Goal: Navigation & Orientation: Find specific page/section

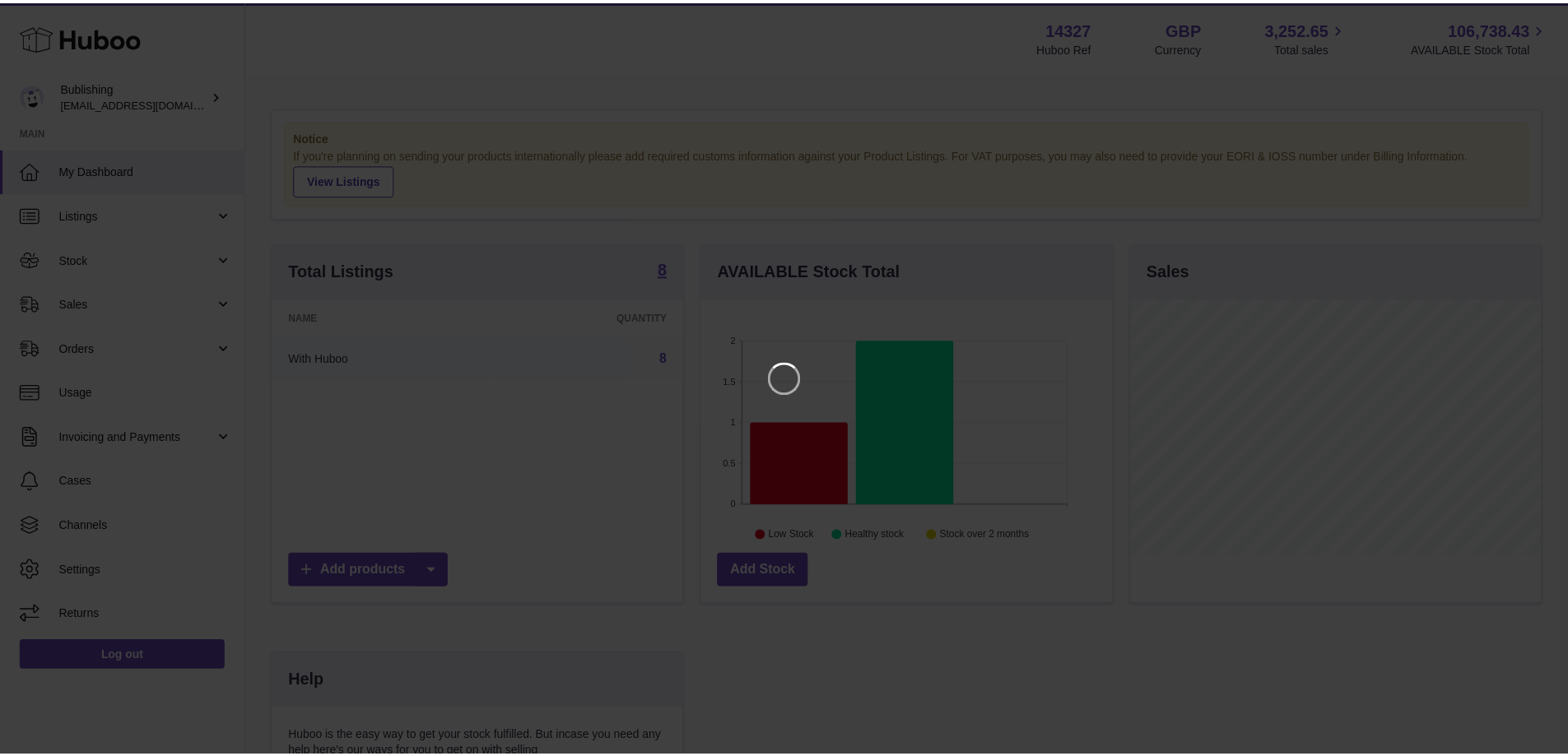
scroll to position [256, 415]
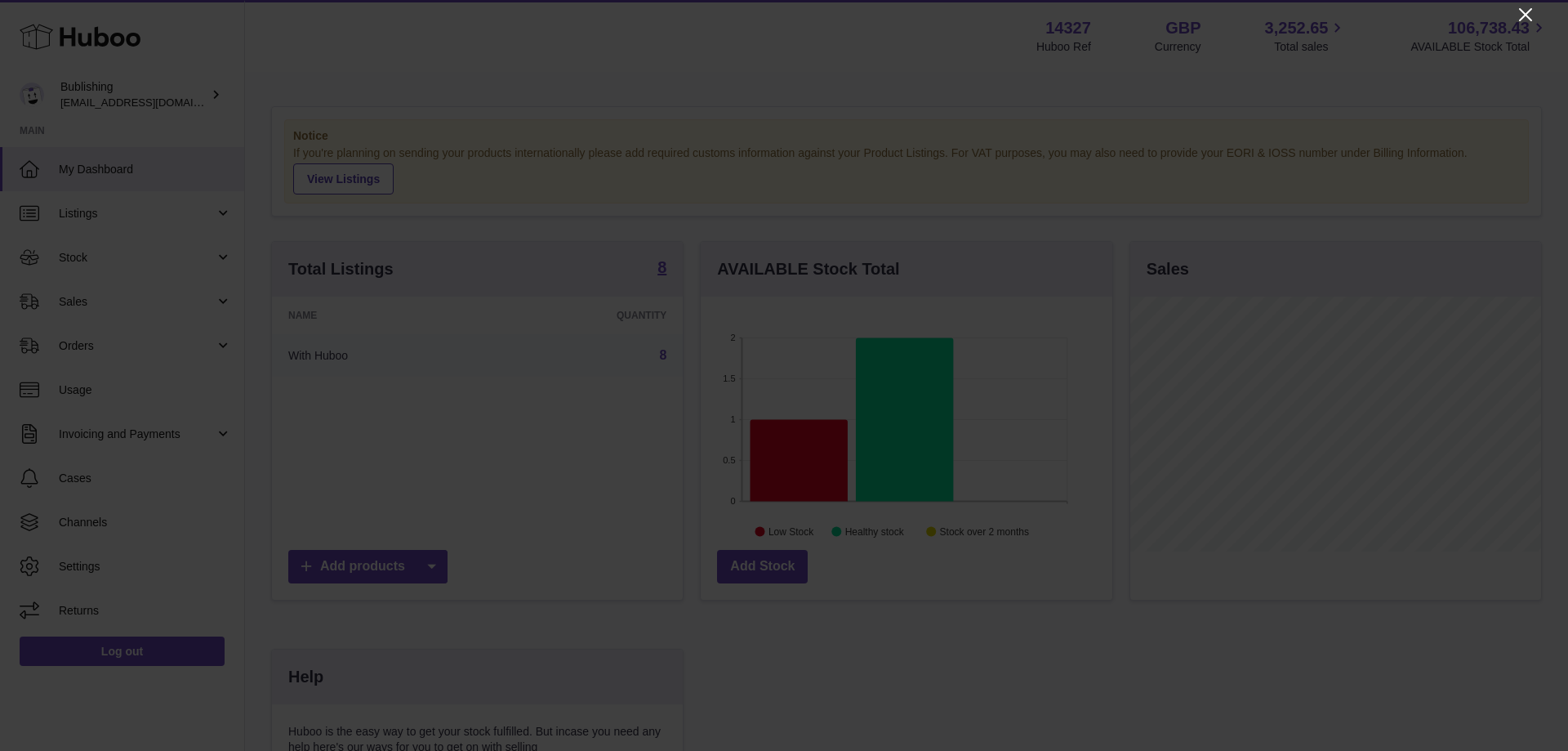
click at [1530, 13] on icon "Close" at bounding box center [1526, 14] width 20 height 20
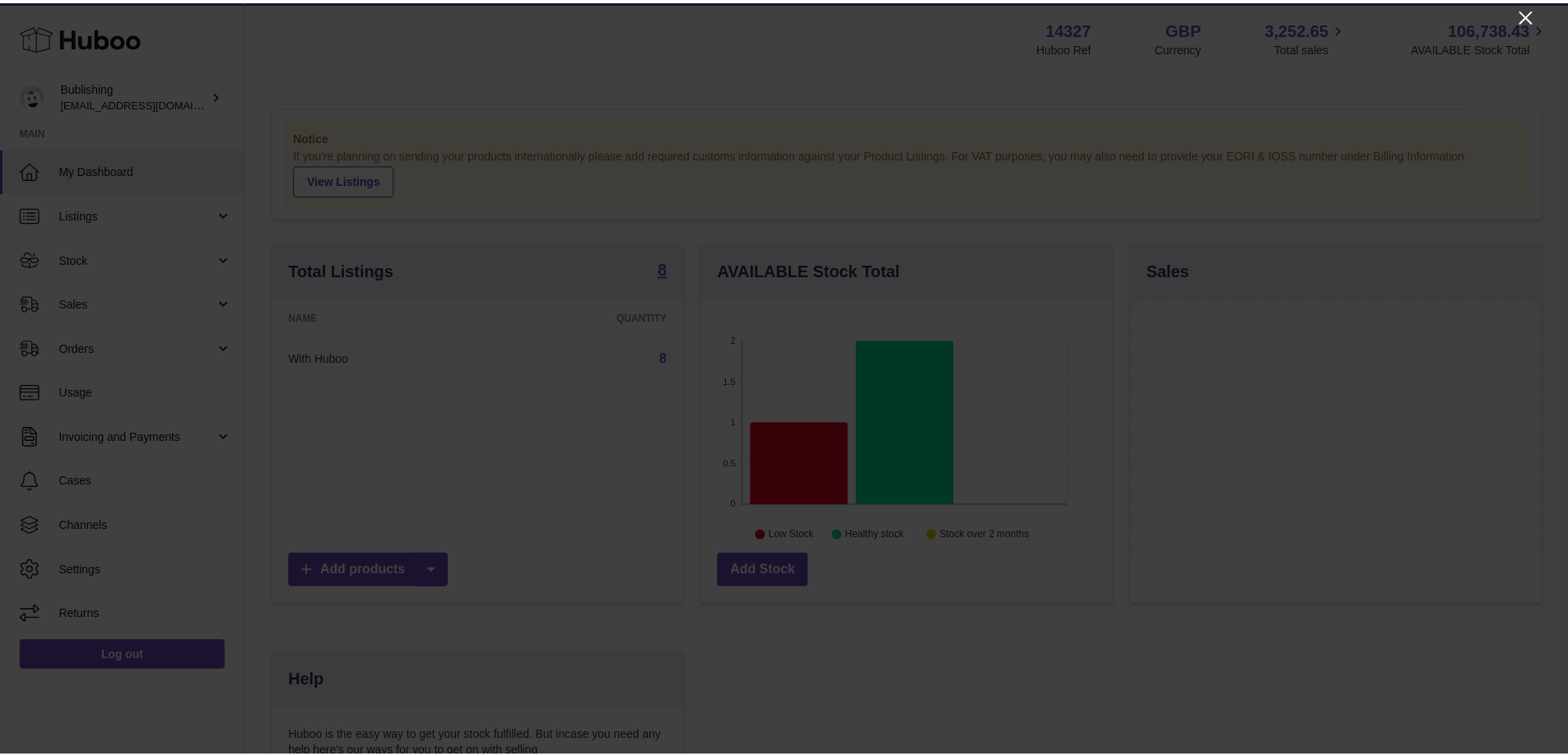
scroll to position [822517, 822559]
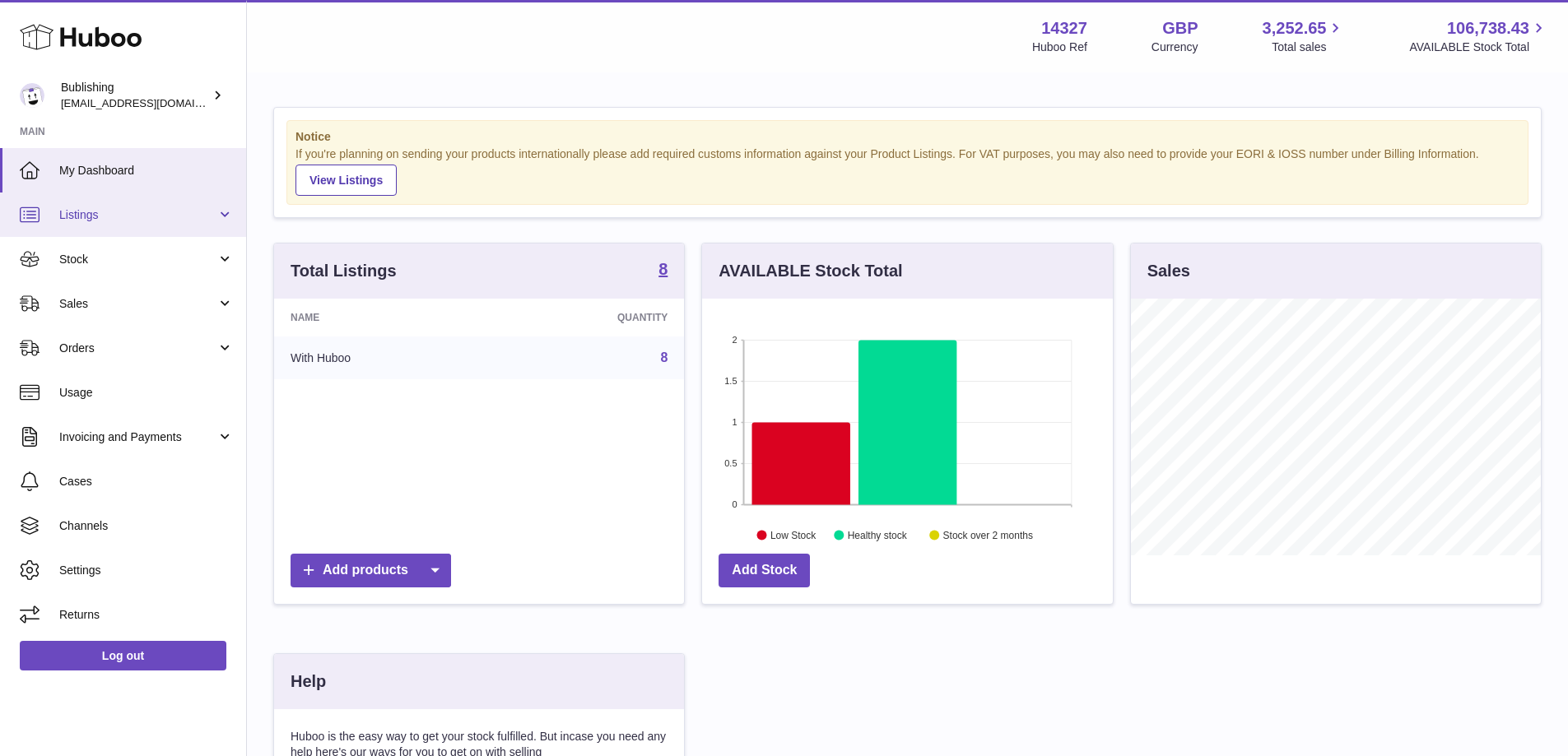
click at [176, 212] on span "Listings" at bounding box center [138, 214] width 157 height 16
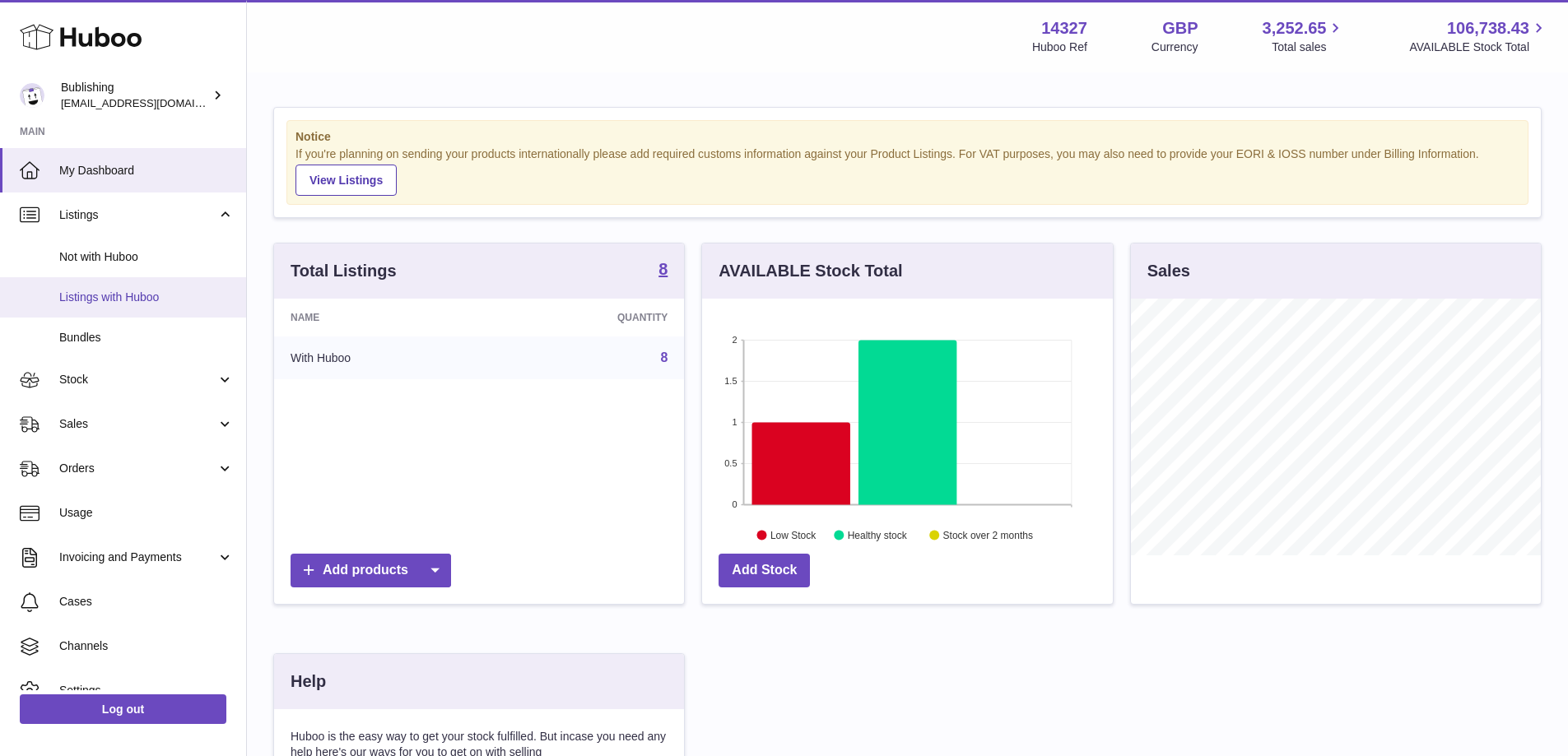
click at [133, 298] on span "Listings with Huboo" at bounding box center [146, 297] width 174 height 16
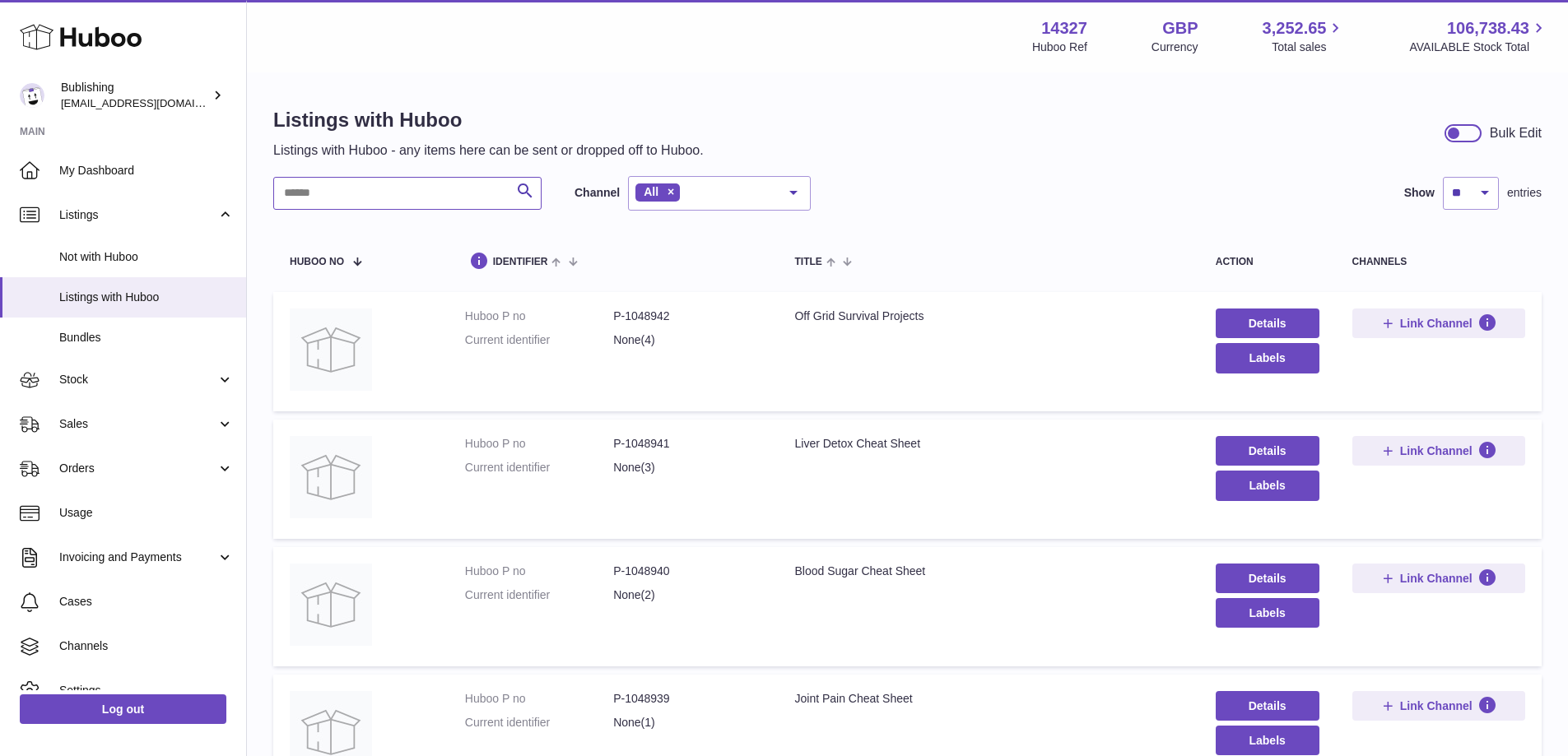
click at [381, 190] on input "text" at bounding box center [408, 193] width 268 height 33
type input "*******"
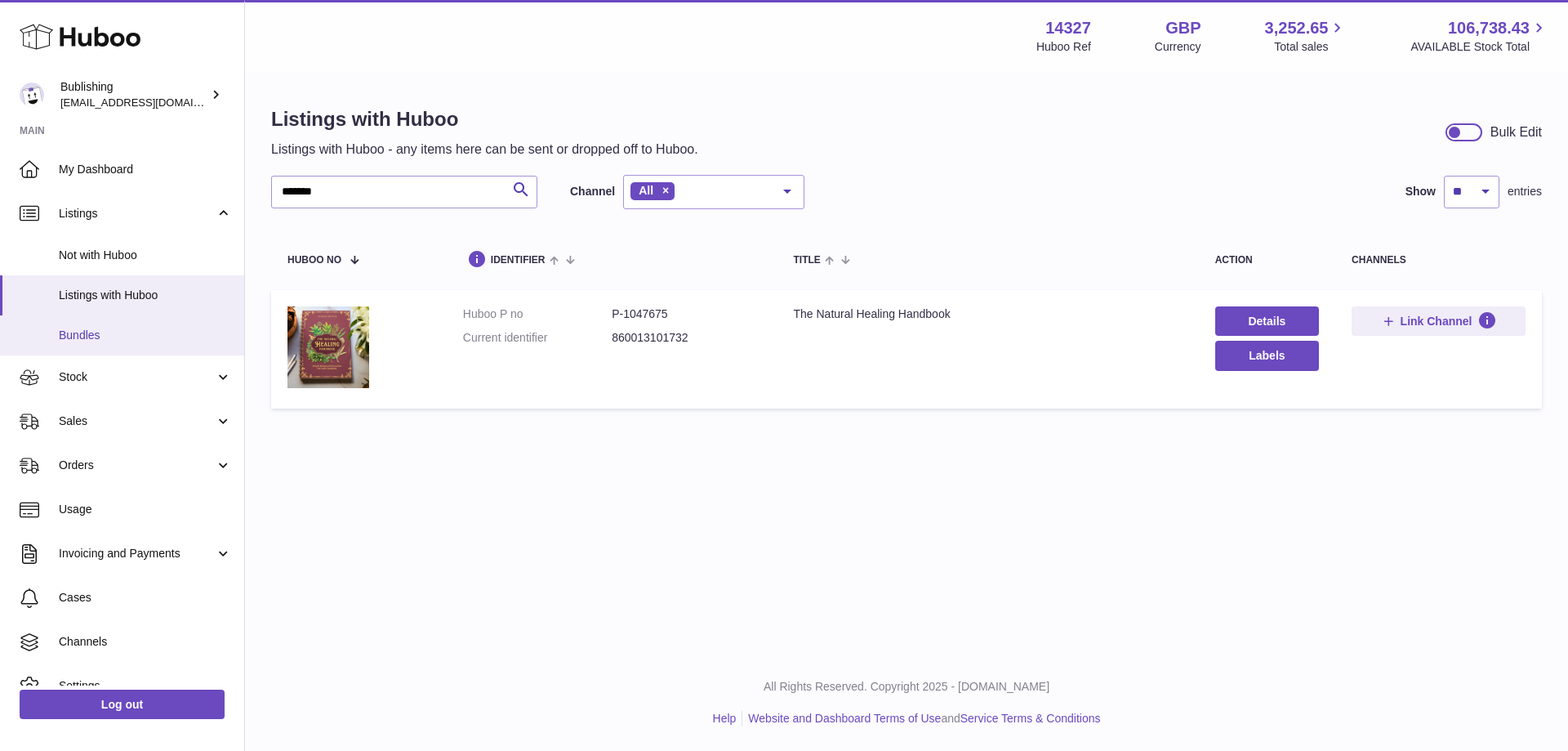
click at [112, 335] on span "Bundles" at bounding box center [145, 335] width 173 height 15
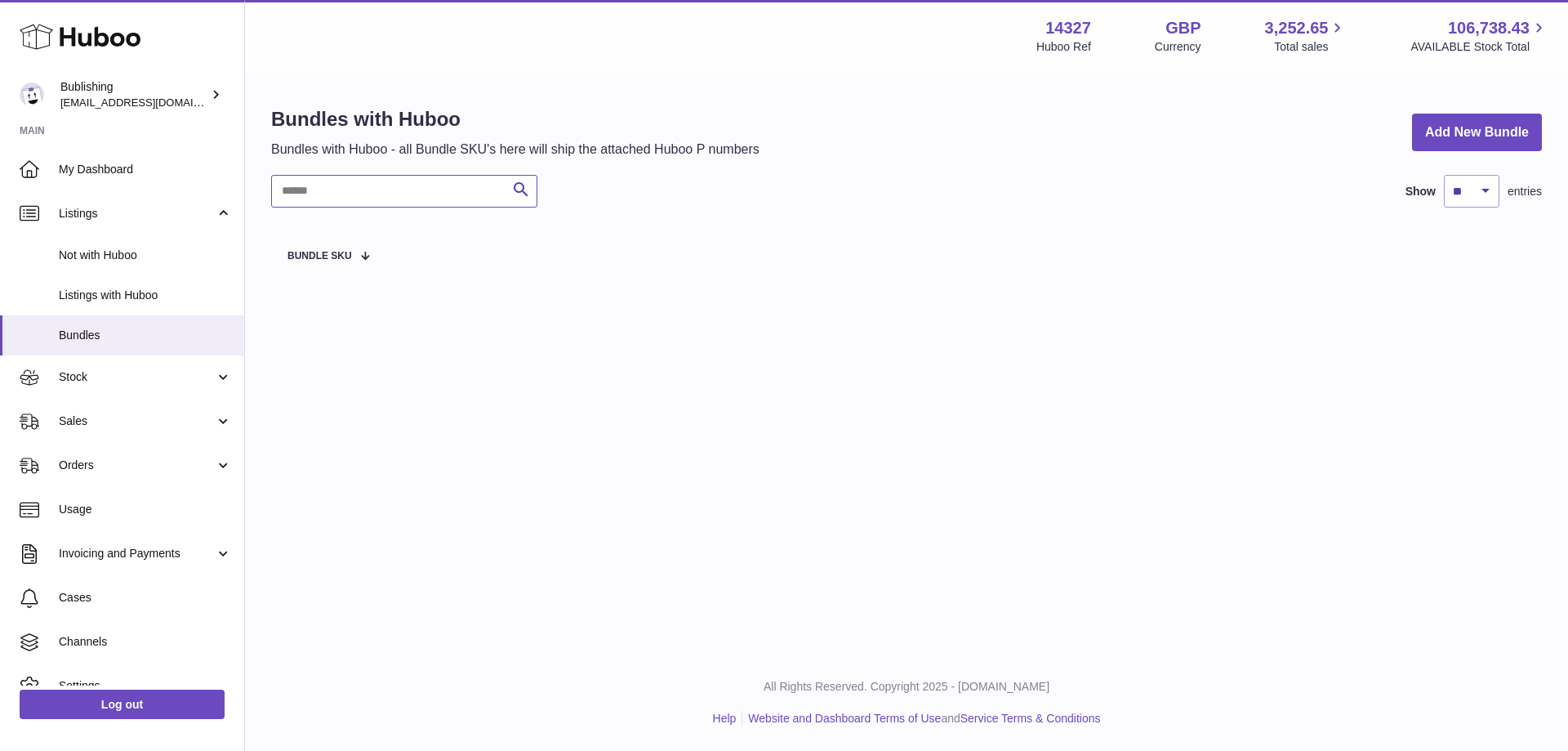
click at [398, 197] on input "text" at bounding box center [405, 191] width 266 height 33
type input "*******"
click at [169, 294] on span "Listings with Huboo" at bounding box center [145, 295] width 173 height 15
